Goal: Task Accomplishment & Management: Manage account settings

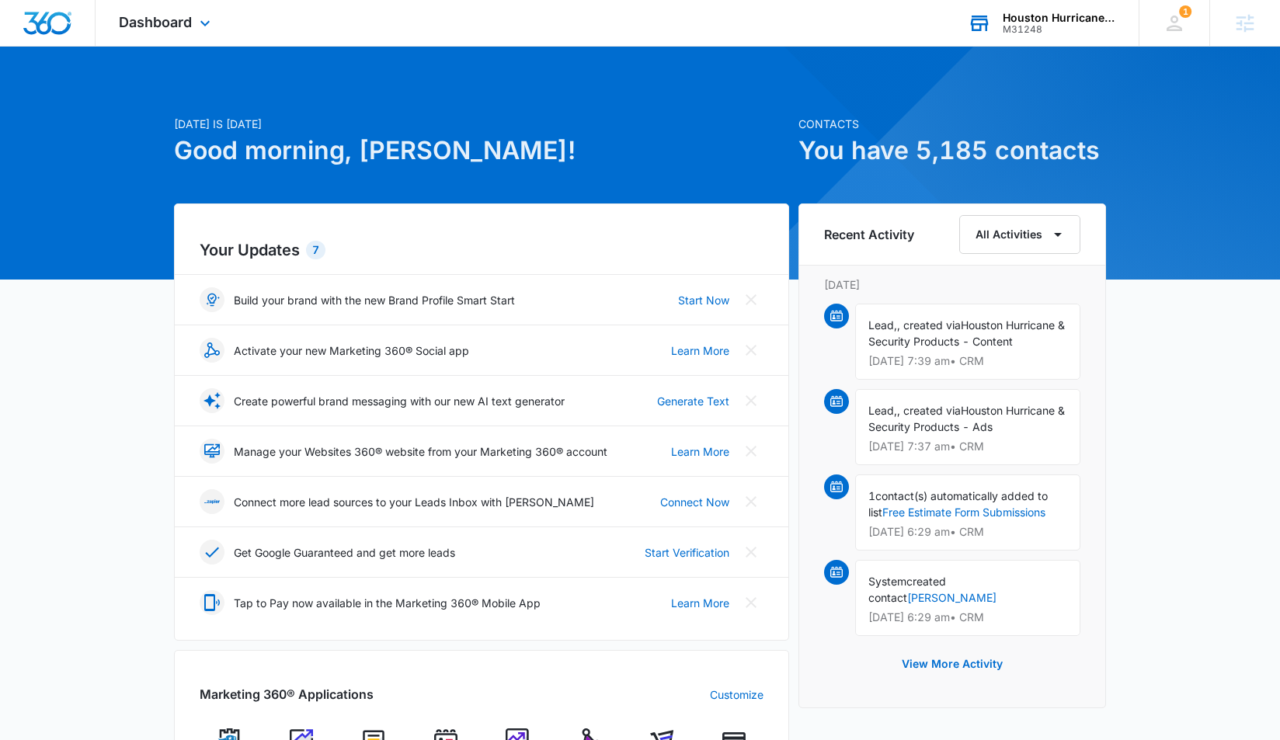
click at [1042, 29] on div "M31248" at bounding box center [1058, 29] width 113 height 11
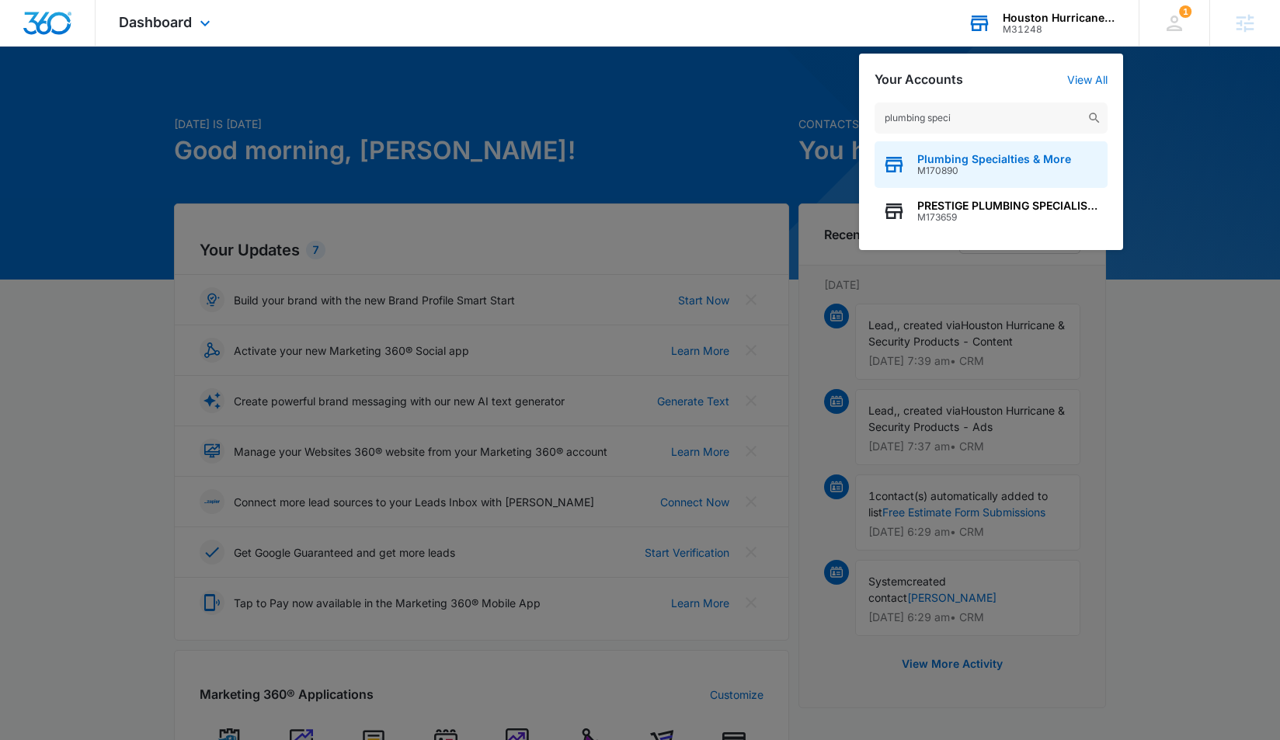
type input "plumbing speci"
click at [995, 162] on span "Plumbing Specialties & More" at bounding box center [994, 159] width 154 height 12
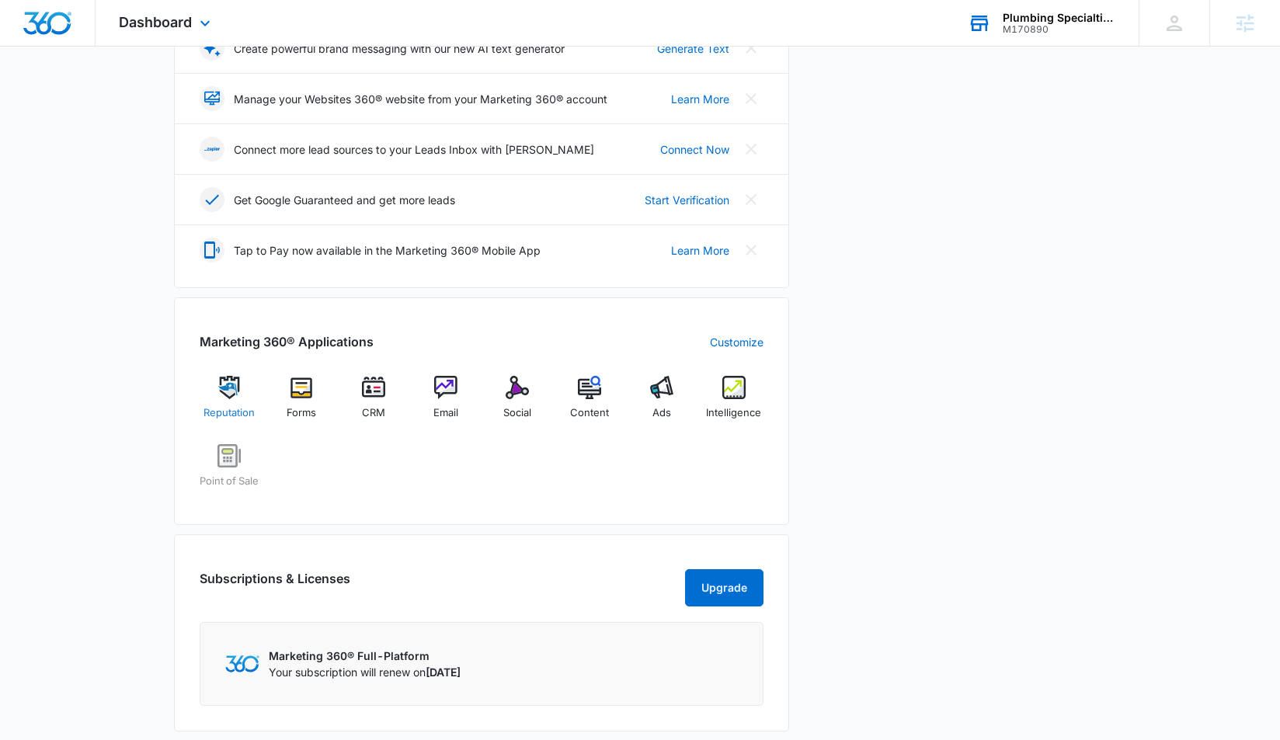
scroll to position [356, 0]
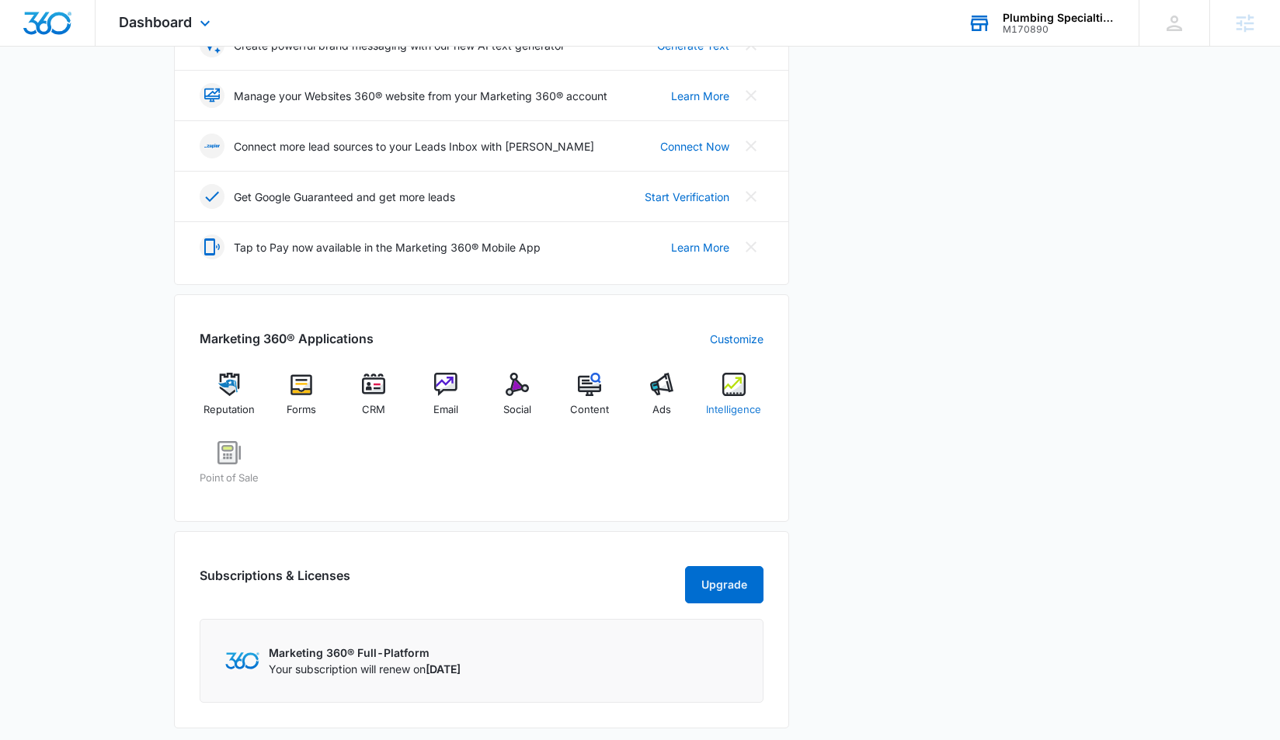
click at [738, 385] on img at bounding box center [733, 384] width 23 height 23
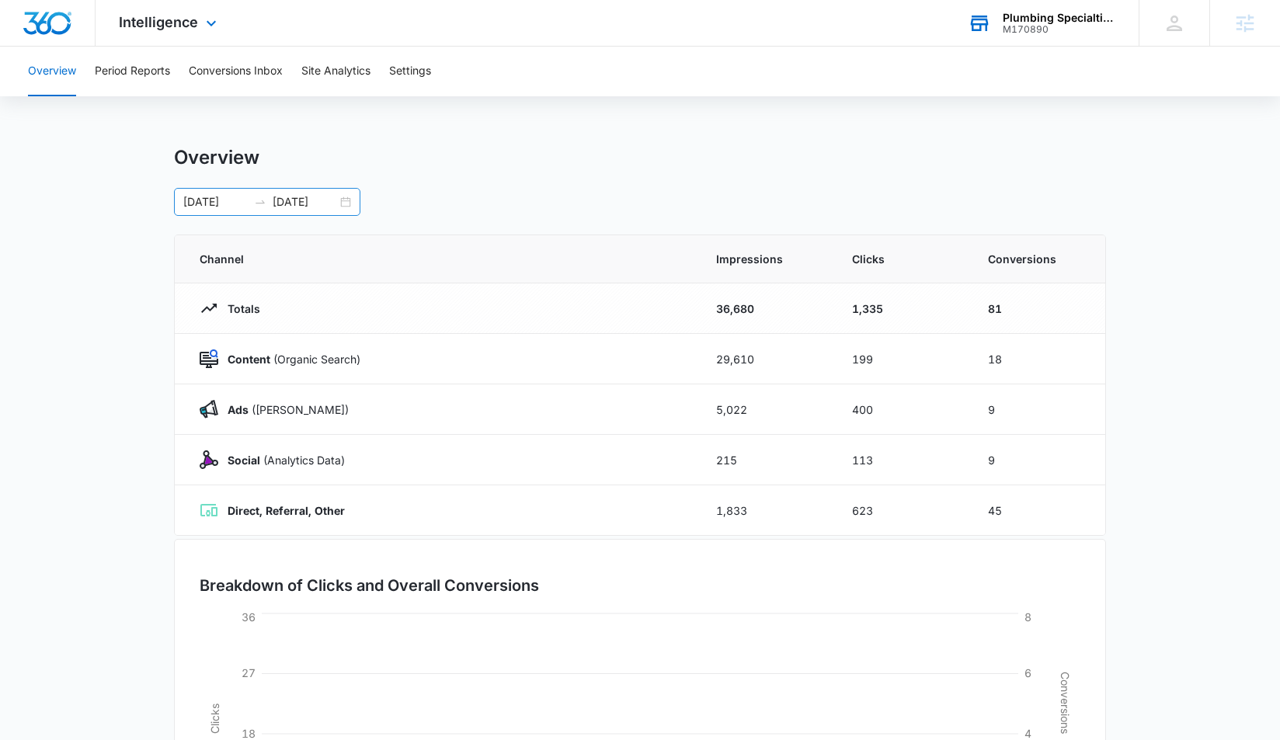
click at [238, 204] on input "[DATE]" at bounding box center [215, 201] width 64 height 17
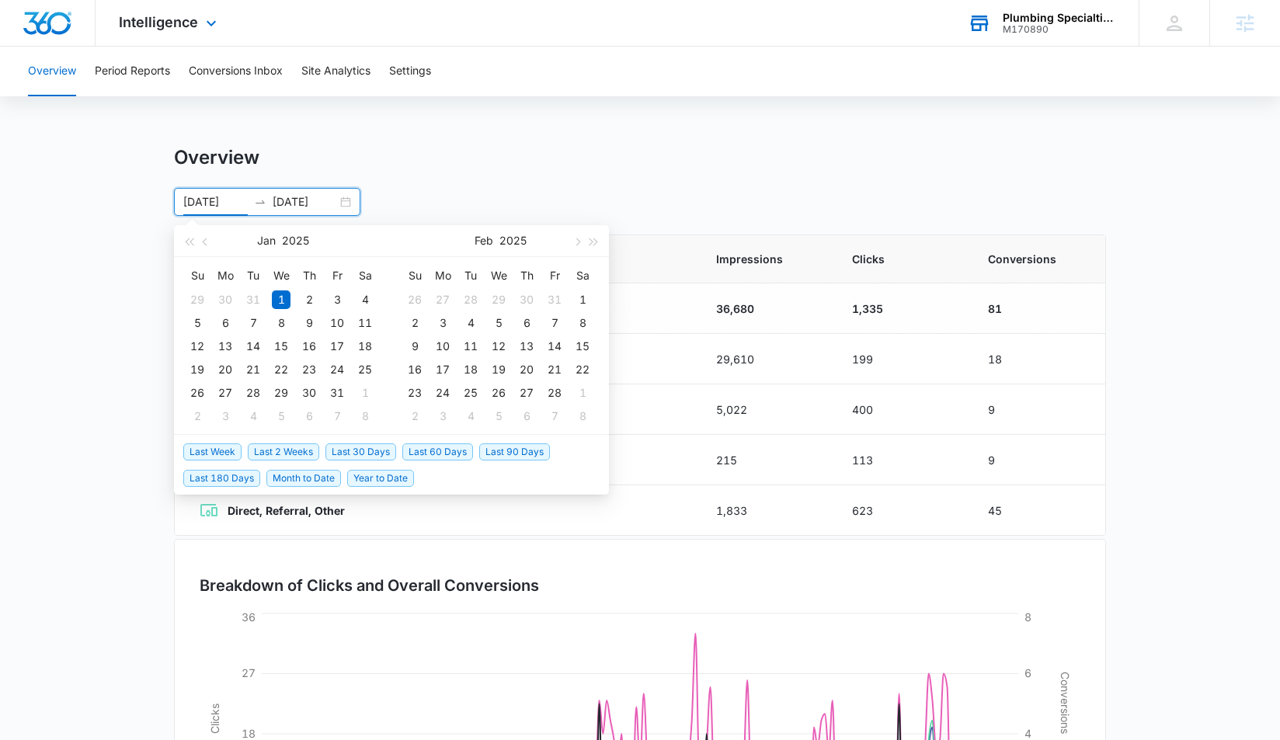
drag, startPoint x: 439, startPoint y: 453, endPoint x: 430, endPoint y: 451, distance: 8.9
click at [430, 451] on span "Last 60 Days" at bounding box center [437, 451] width 71 height 17
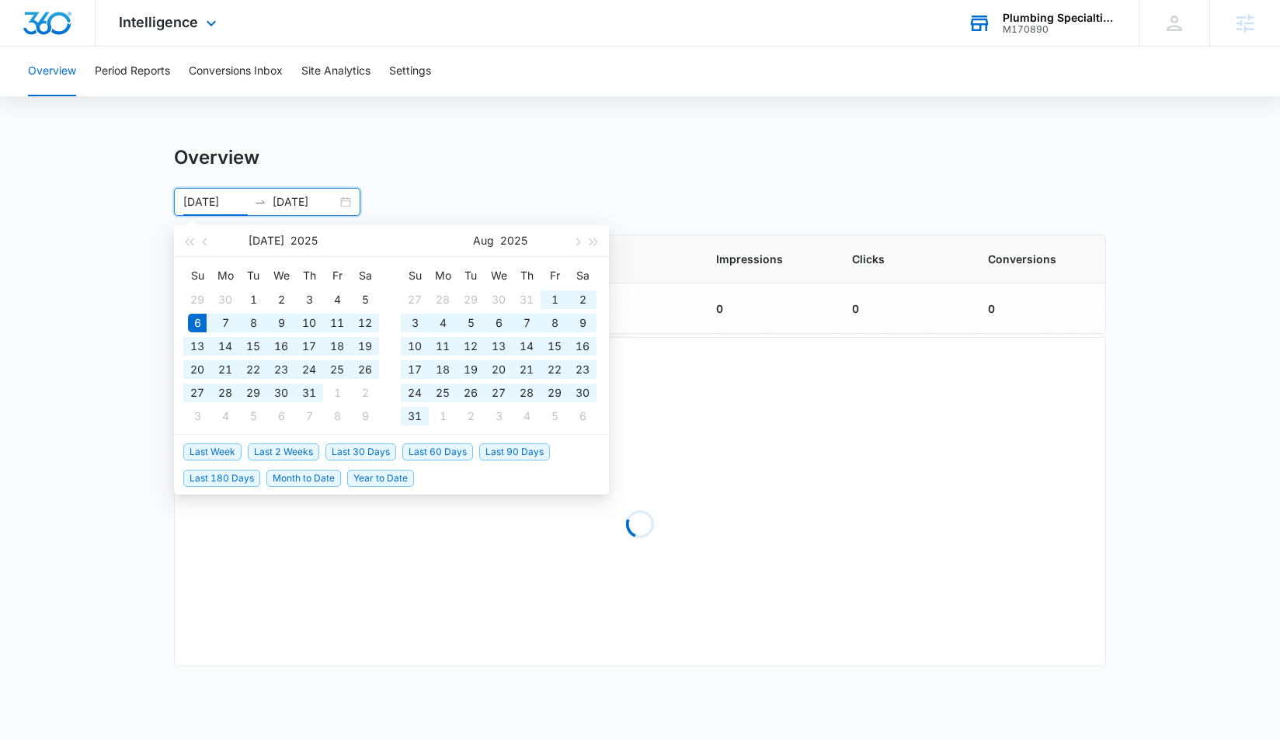
type input "[DATE]"
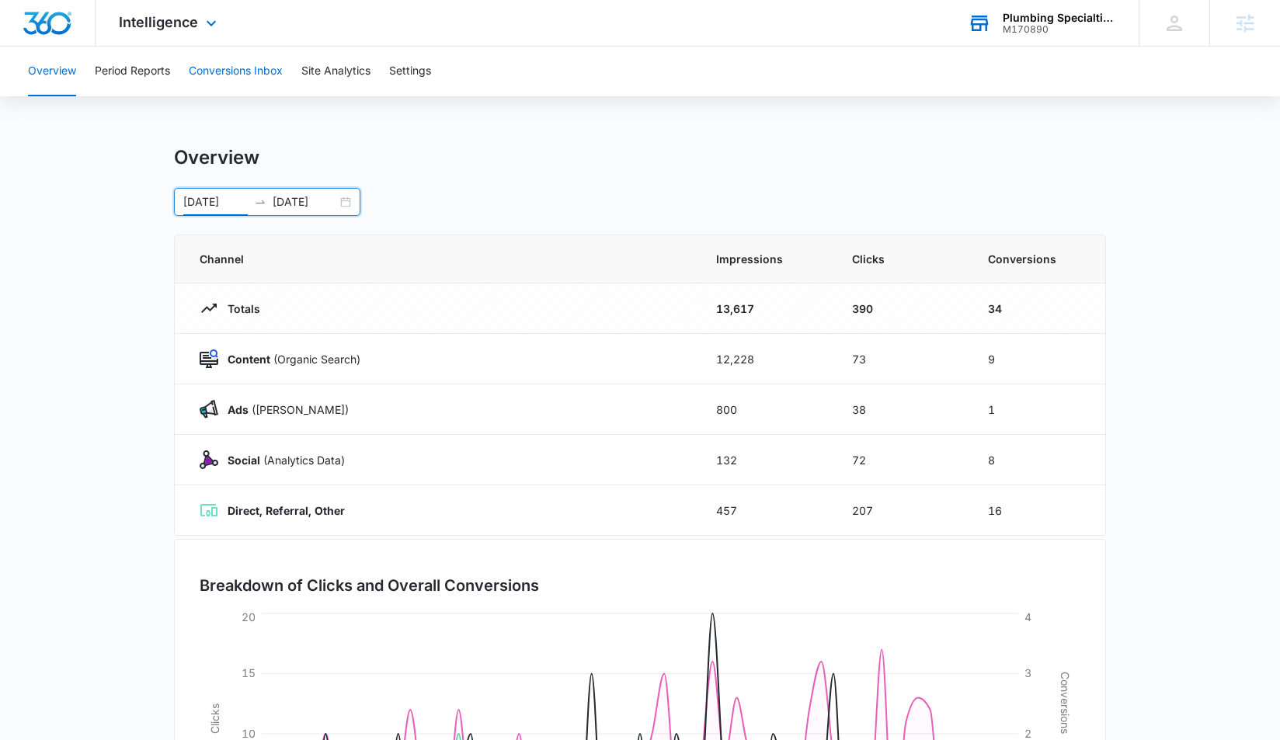
click at [209, 69] on button "Conversions Inbox" at bounding box center [236, 72] width 94 height 50
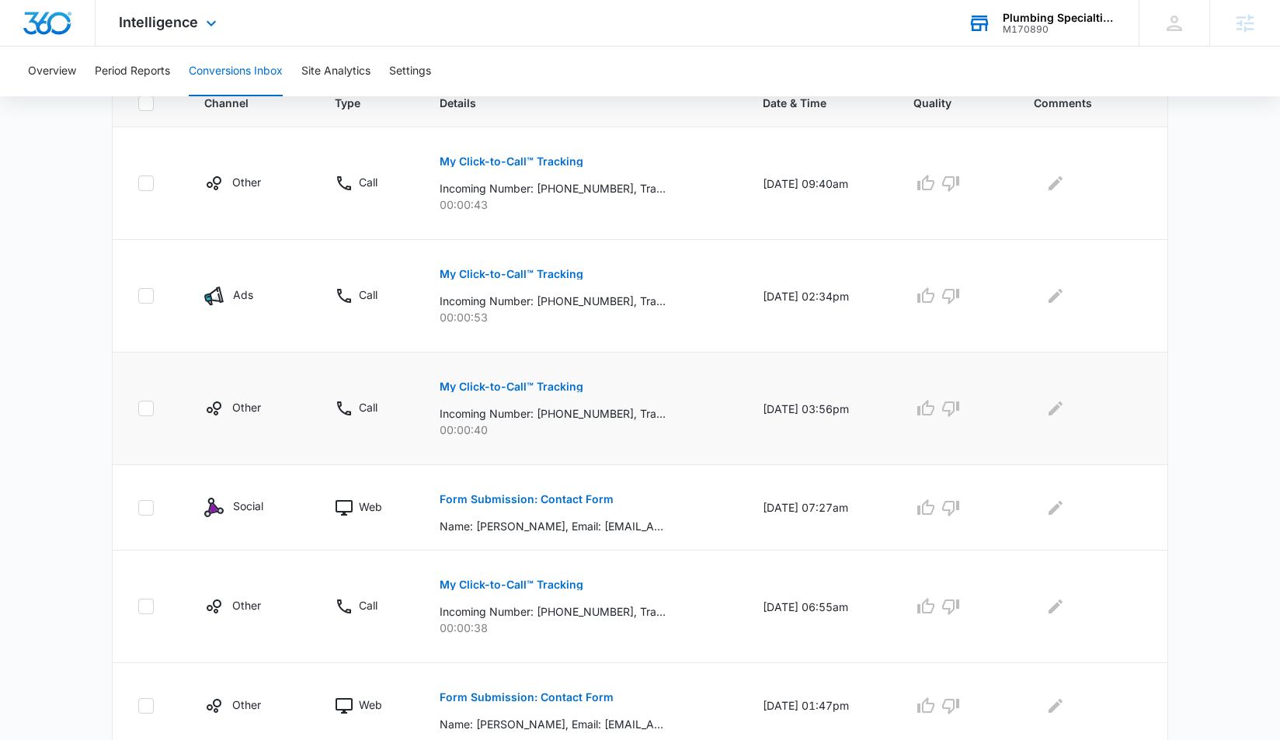
scroll to position [363, 0]
click at [562, 495] on p "Form Submission: Contact Form" at bounding box center [526, 498] width 174 height 11
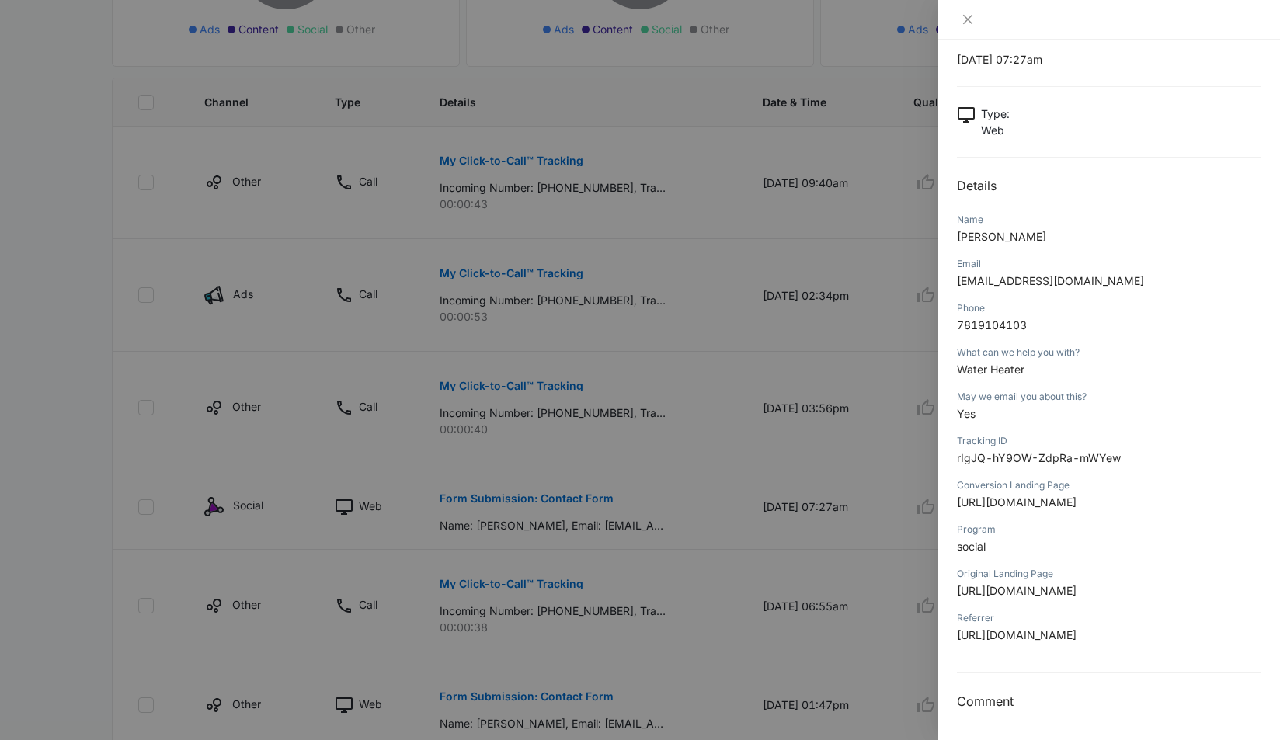
scroll to position [240, 0]
click at [971, 23] on icon "close" at bounding box center [967, 19] width 9 height 9
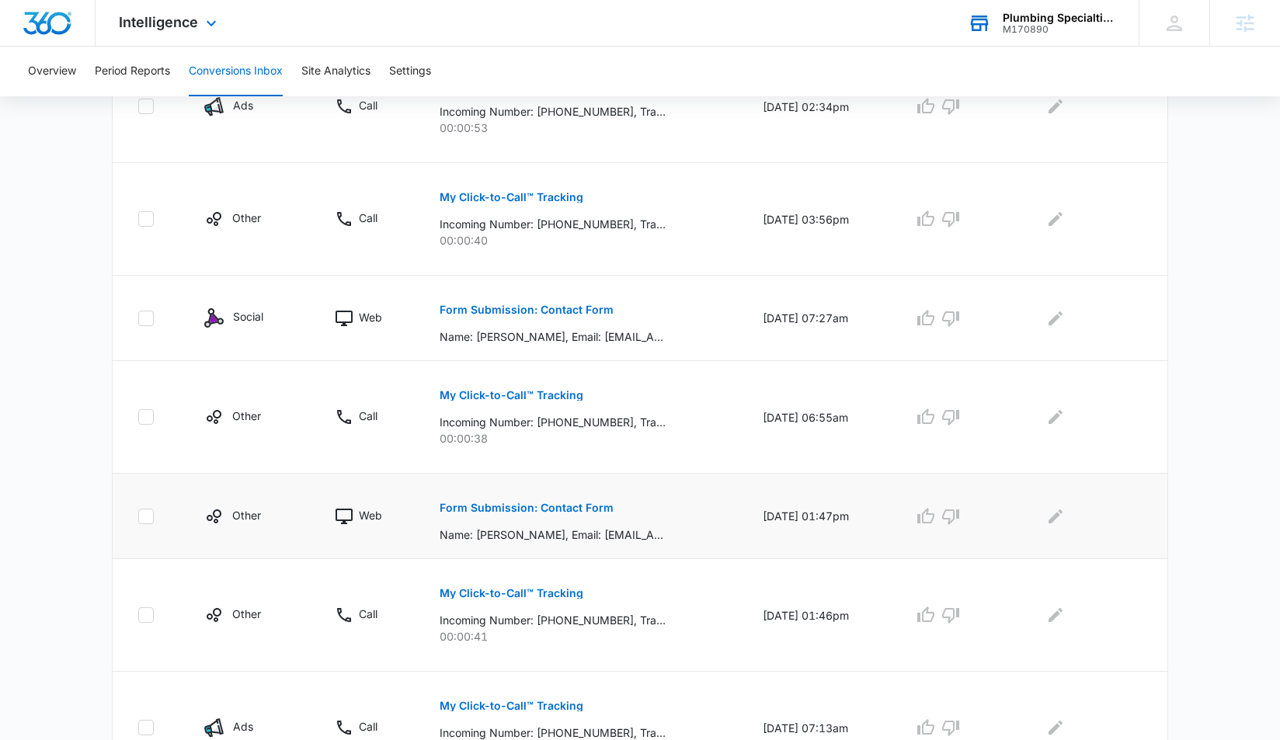
scroll to position [554, 0]
click at [551, 500] on p "Form Submission: Contact Form" at bounding box center [526, 505] width 174 height 11
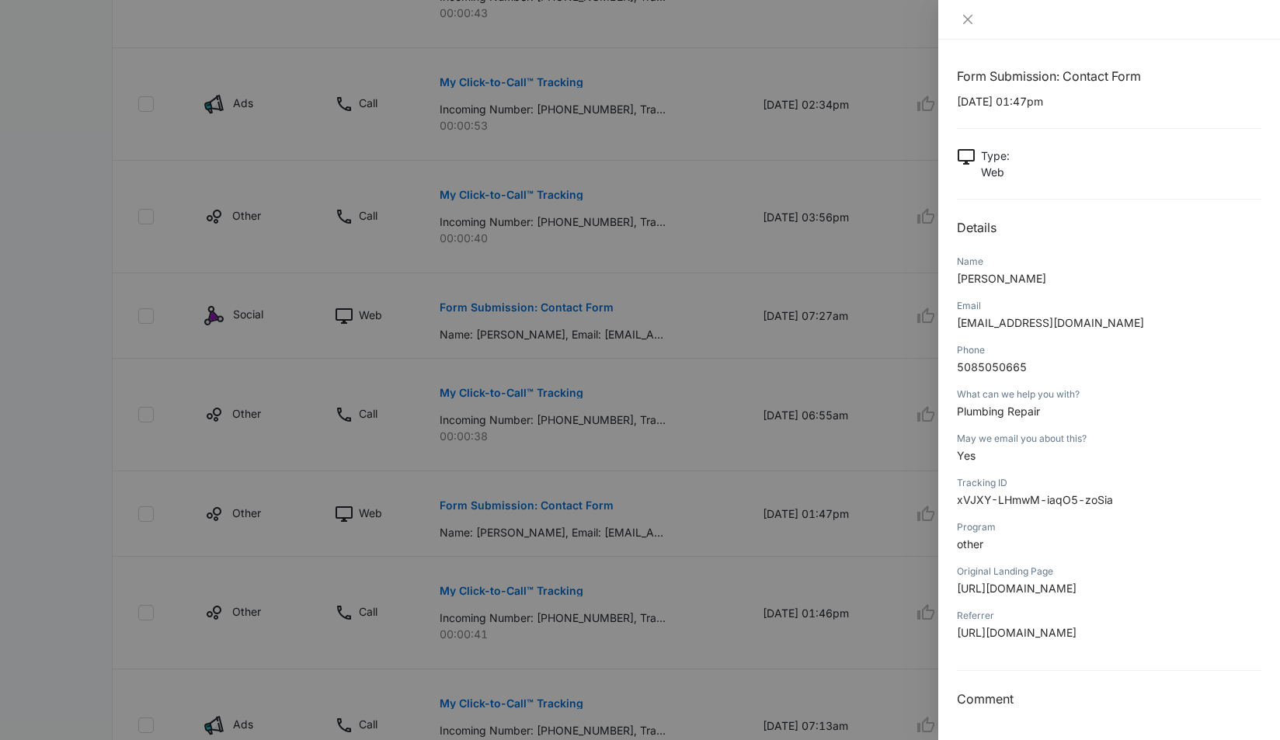
scroll to position [560, 0]
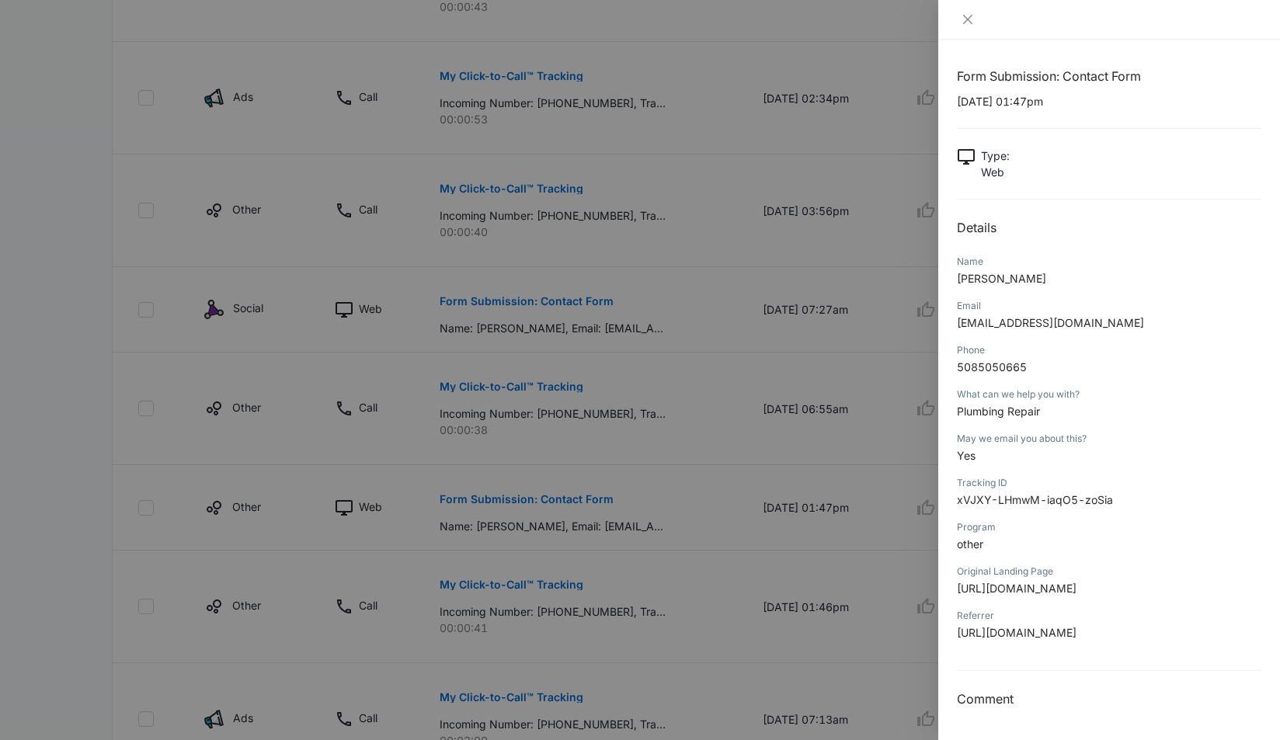
click at [967, 19] on icon "close" at bounding box center [967, 19] width 9 height 9
click at [968, 19] on div "Form Submission: Contact Form [DATE] 01:47pm Type : Web Details Name [PERSON_NA…" at bounding box center [640, 370] width 1280 height 740
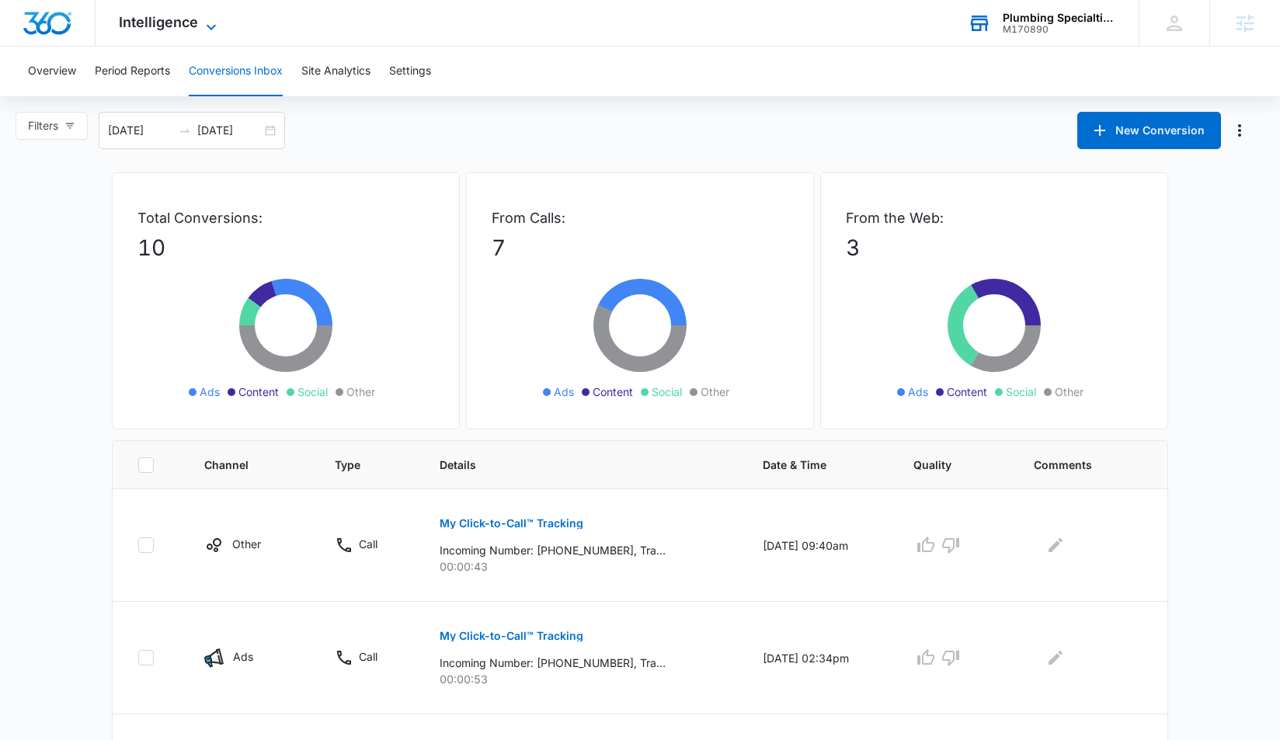
scroll to position [0, 0]
click at [155, 26] on span "Intelligence" at bounding box center [158, 22] width 79 height 16
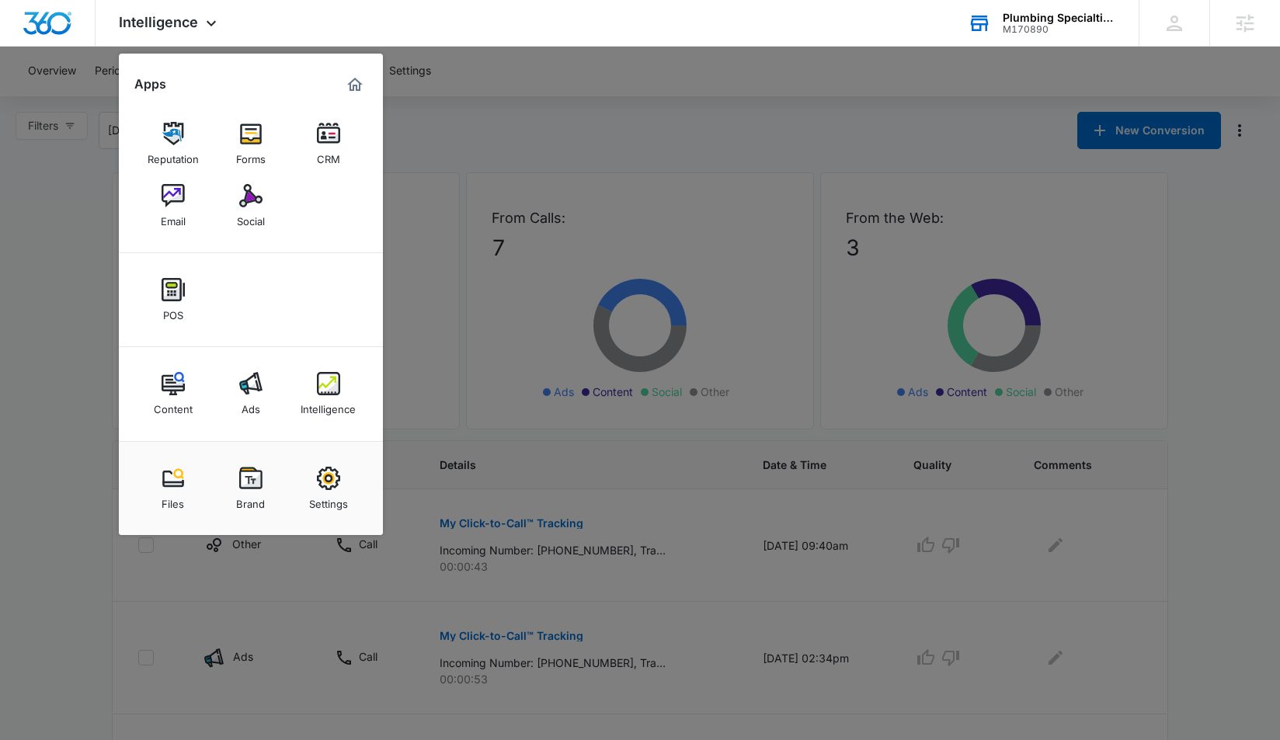
click at [259, 393] on img at bounding box center [250, 383] width 23 height 23
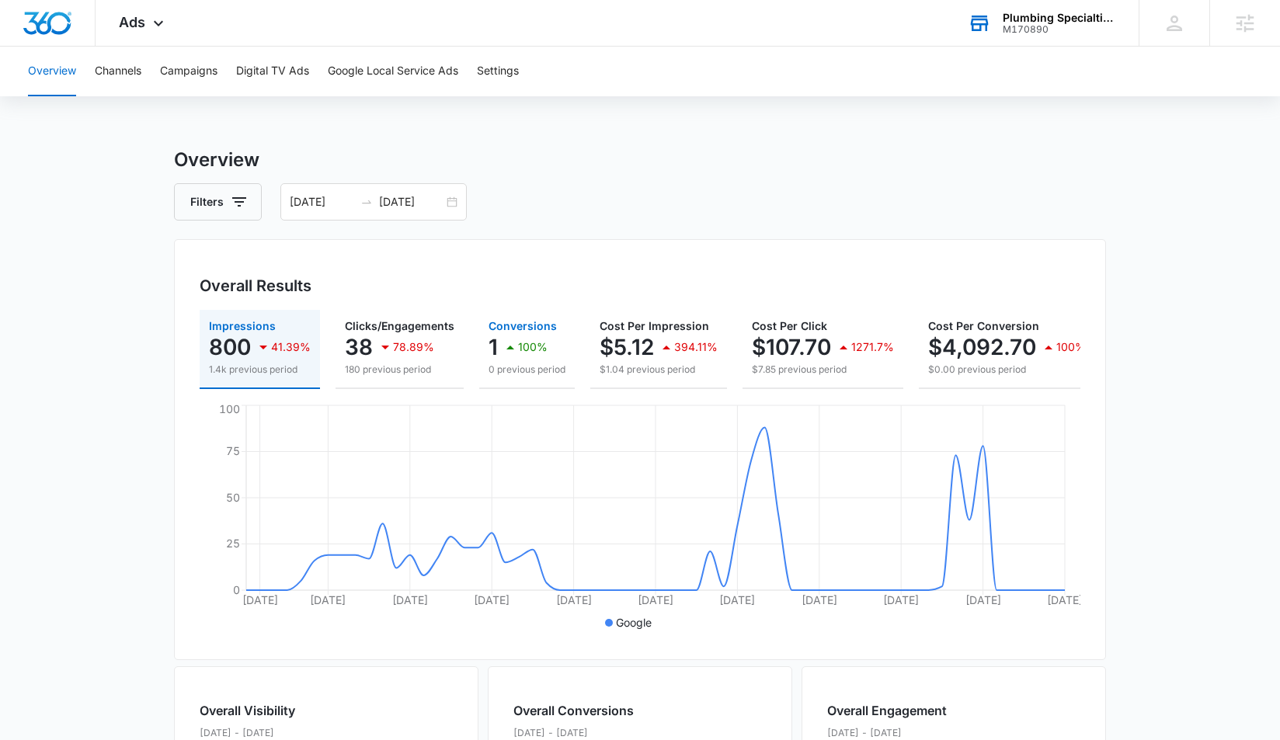
click at [494, 338] on p "1" at bounding box center [492, 347] width 9 height 25
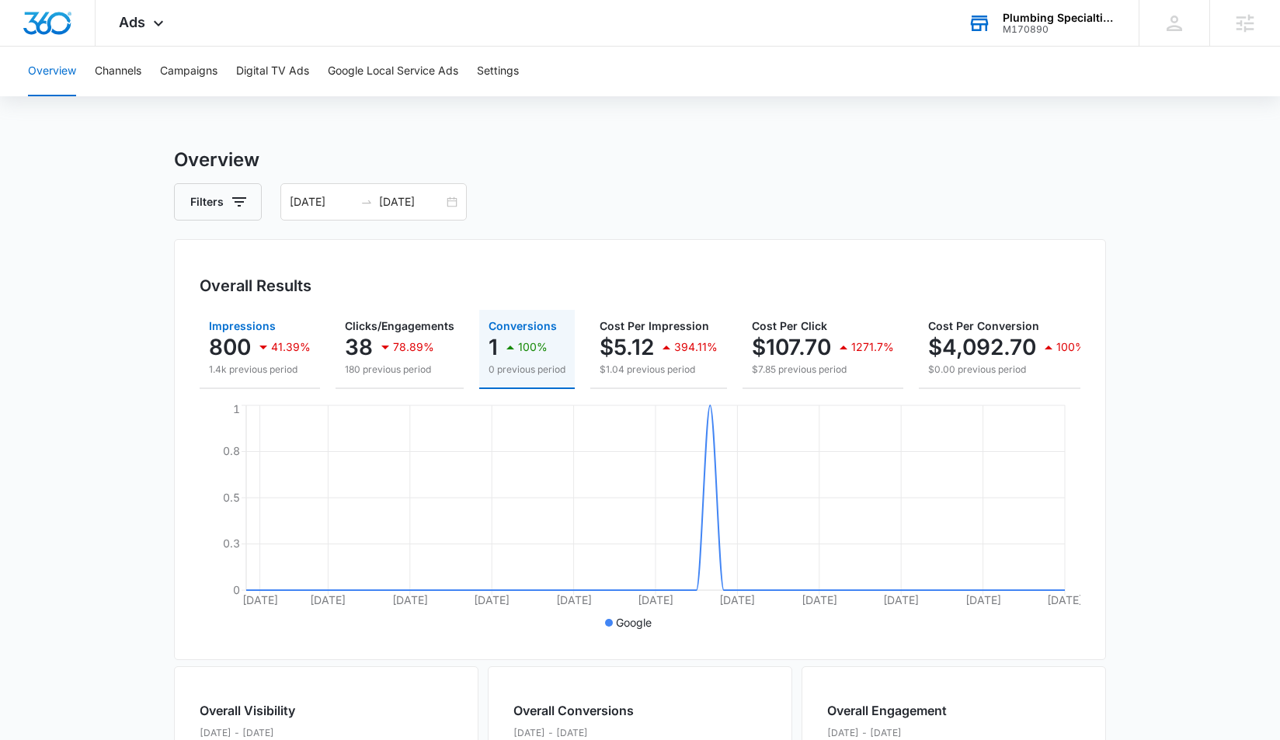
click at [277, 354] on div "41.39%" at bounding box center [282, 347] width 57 height 31
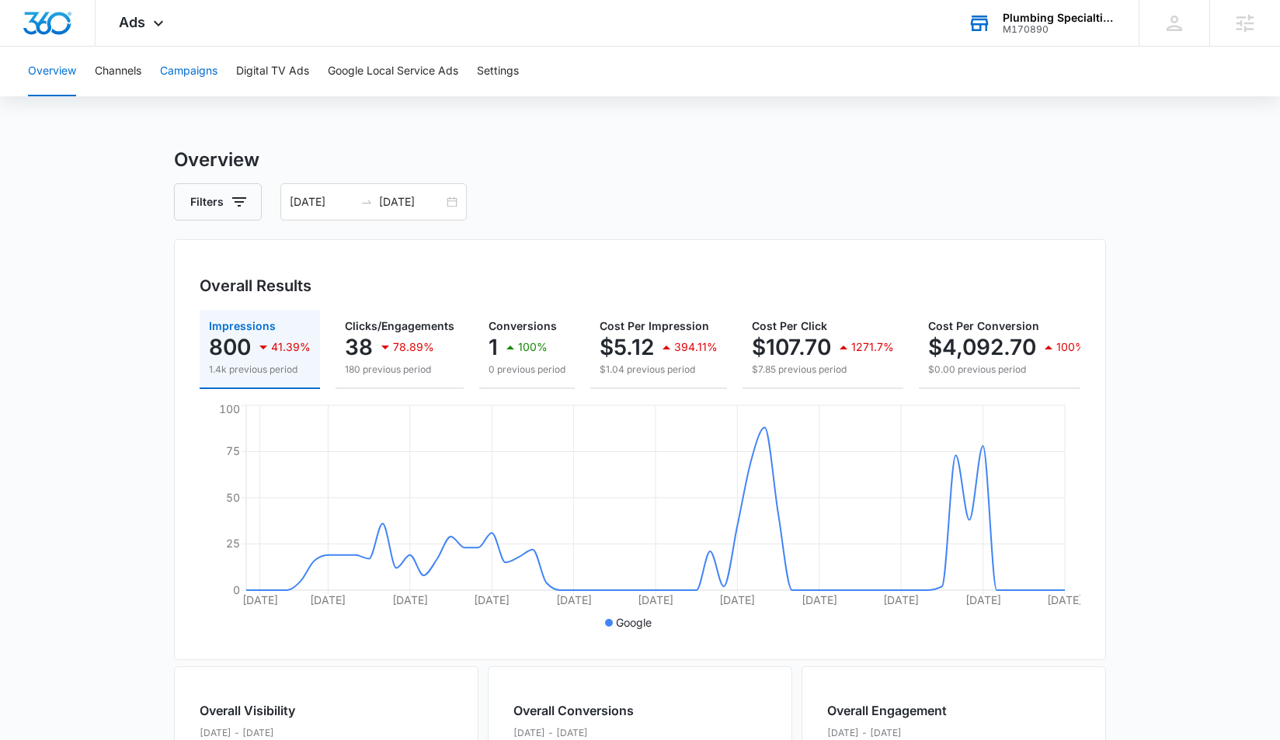
click at [216, 77] on button "Campaigns" at bounding box center [188, 72] width 57 height 50
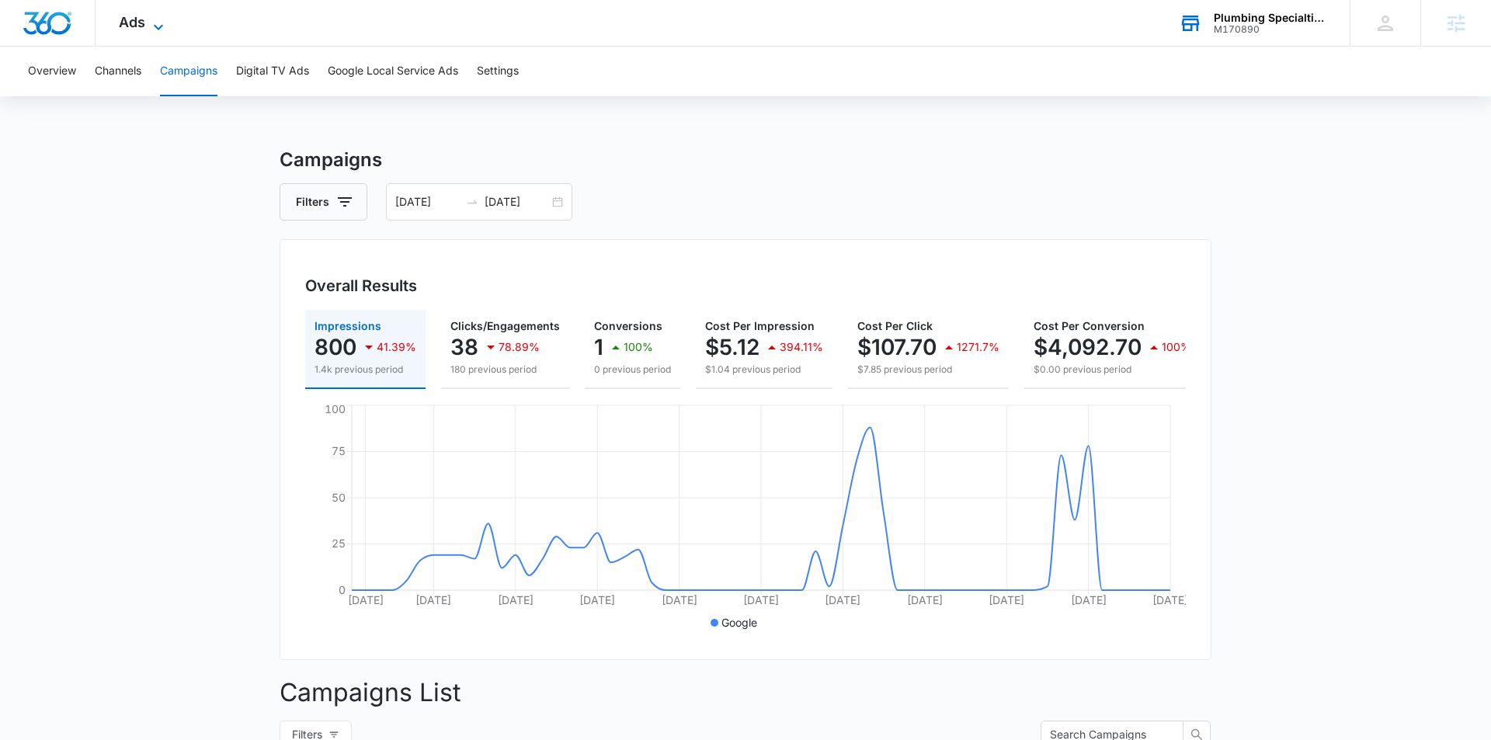
click at [142, 19] on span "Ads" at bounding box center [132, 22] width 26 height 16
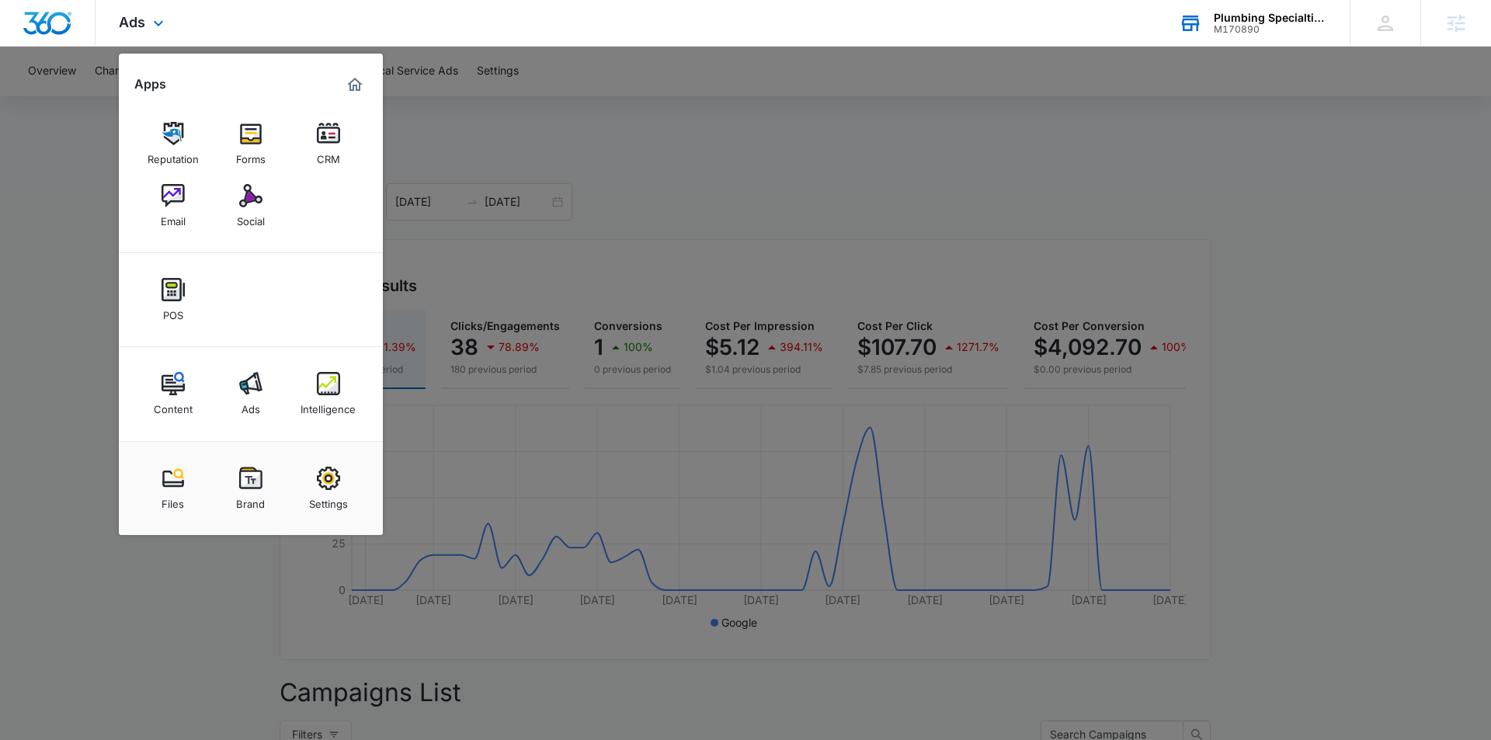
click at [354, 82] on img "Marketing 360® Dashboard" at bounding box center [355, 84] width 19 height 19
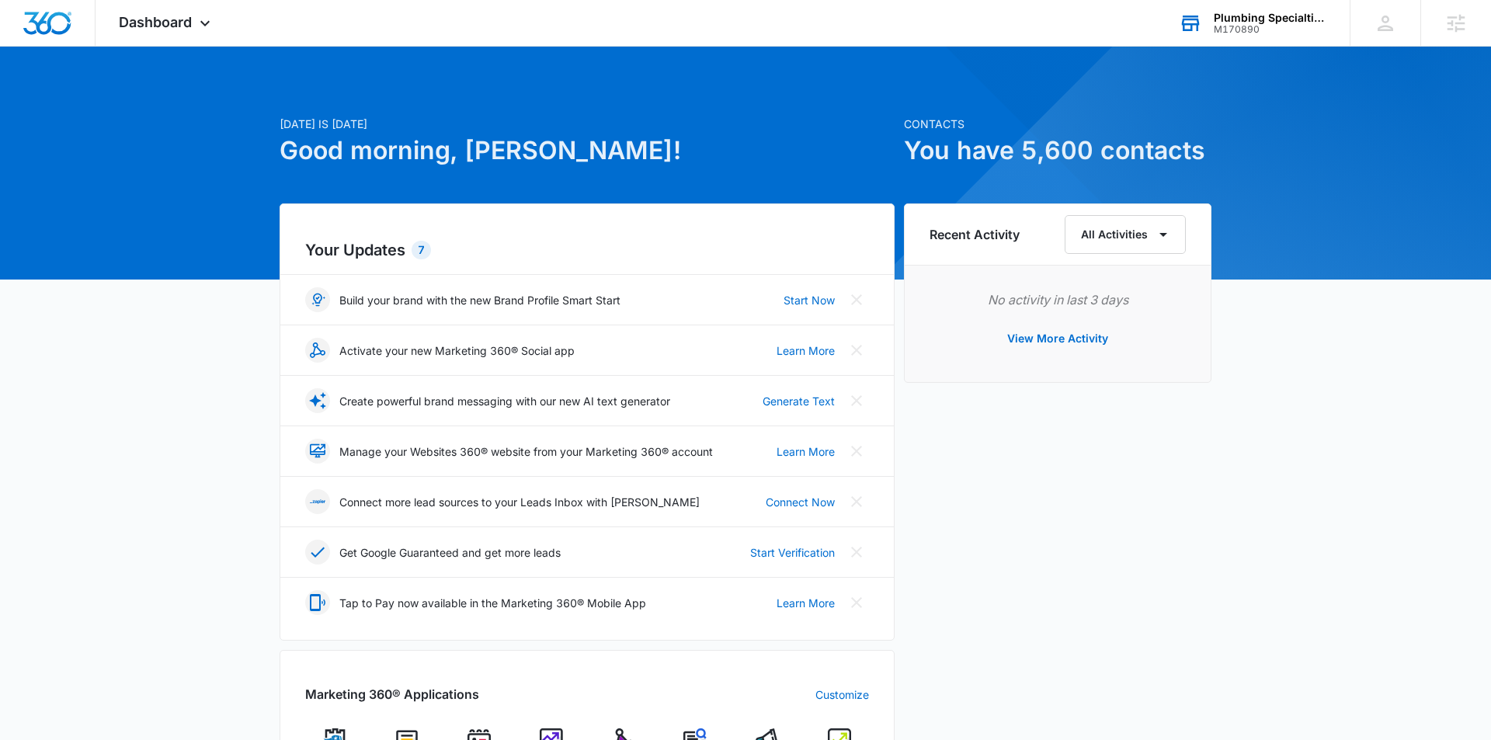
click at [214, 559] on div "[DATE] is [DATE] Good morning, [PERSON_NAME]! Contacts You have 5,600 contacts …" at bounding box center [745, 723] width 1491 height 1315
